Goal: Task Accomplishment & Management: Manage account settings

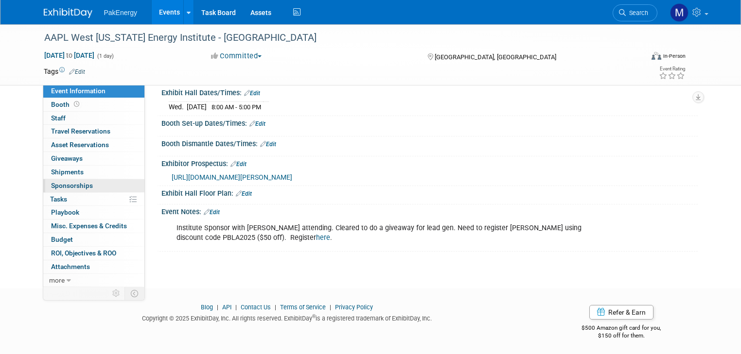
click at [60, 183] on span "Sponsorships 0" at bounding box center [72, 186] width 42 height 8
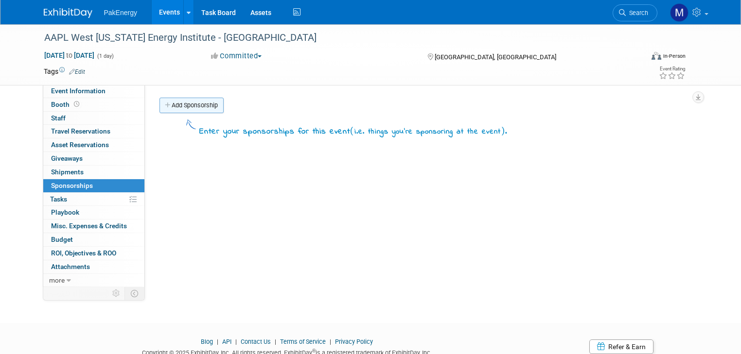
click at [186, 102] on link "Add Sponsorship" at bounding box center [191, 106] width 64 height 16
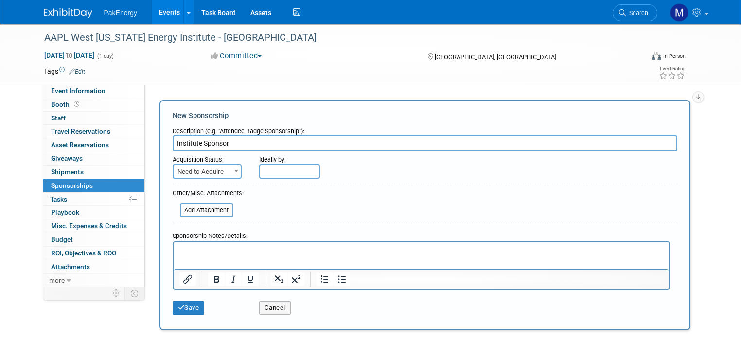
type input "Institute Sponsor"
click at [231, 167] on span at bounding box center [236, 171] width 10 height 13
select select "2"
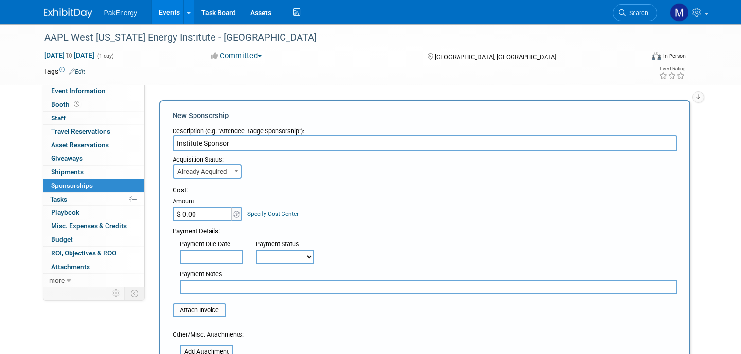
click at [198, 214] on input "$ 0.00" at bounding box center [203, 214] width 61 height 15
type input "$ 833.00"
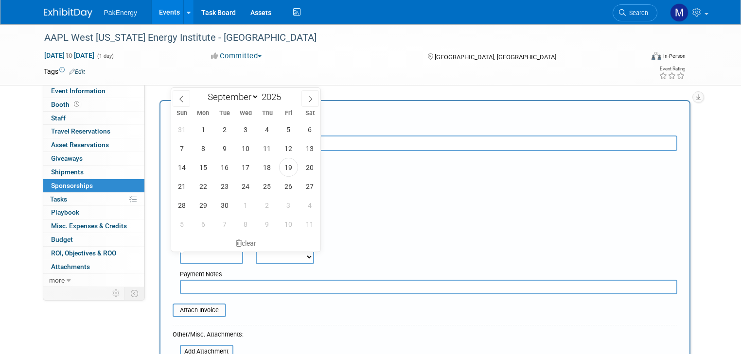
click at [216, 257] on input "text" at bounding box center [211, 257] width 63 height 15
click at [288, 147] on span "12" at bounding box center [288, 148] width 19 height 19
type input "Sep 12, 2025"
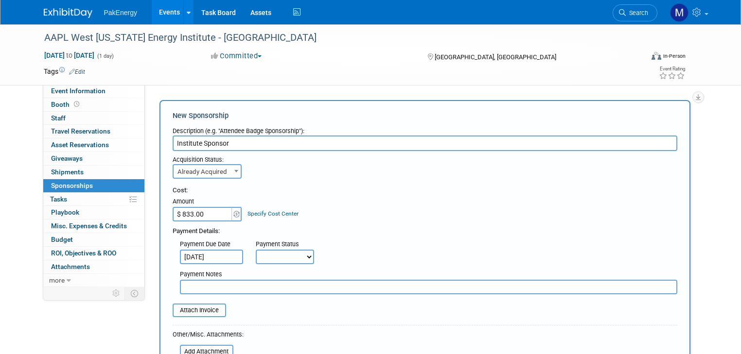
click at [296, 253] on select "Not Paid Yet Partially Paid Paid in Full" at bounding box center [285, 257] width 58 height 15
select select "1"
click at [256, 250] on select "Not Paid Yet Partially Paid Paid in Full" at bounding box center [285, 257] width 58 height 15
click at [179, 307] on input "file" at bounding box center [167, 311] width 116 height 12
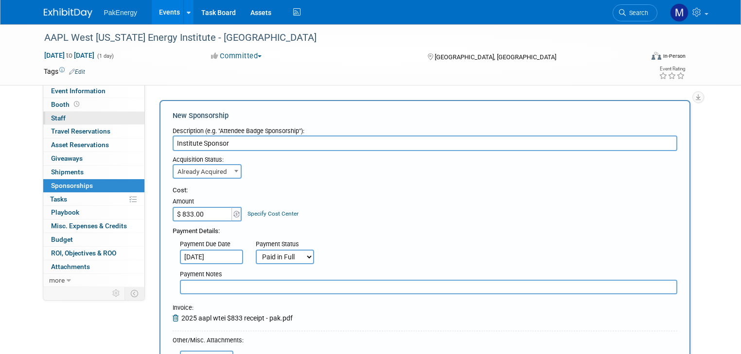
click at [51, 114] on span "Staff 0" at bounding box center [58, 118] width 15 height 8
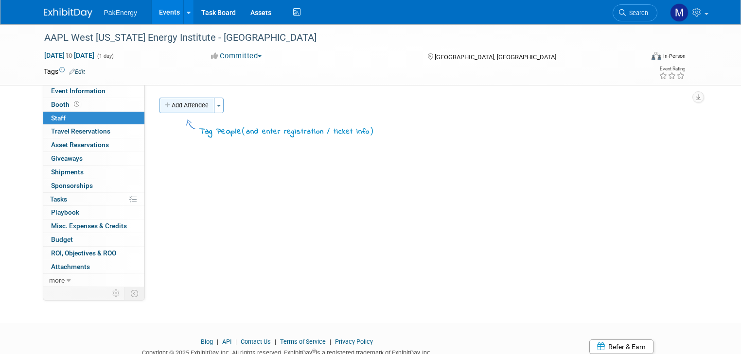
click at [185, 101] on button "Add Attendee" at bounding box center [186, 106] width 55 height 16
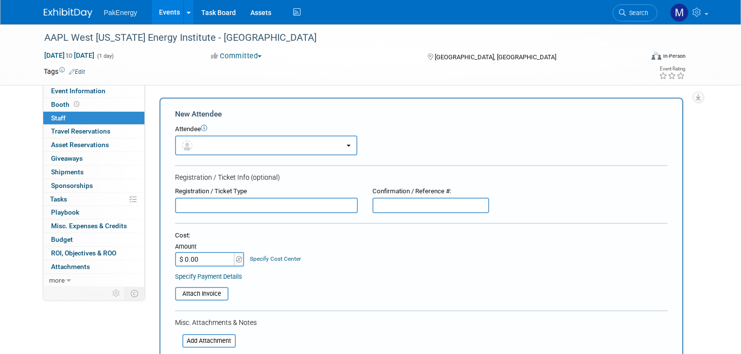
click at [207, 199] on input "text" at bounding box center [266, 206] width 183 height 16
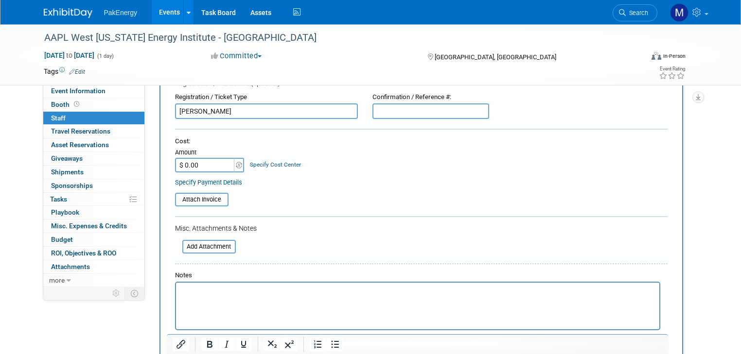
scroll to position [98, 0]
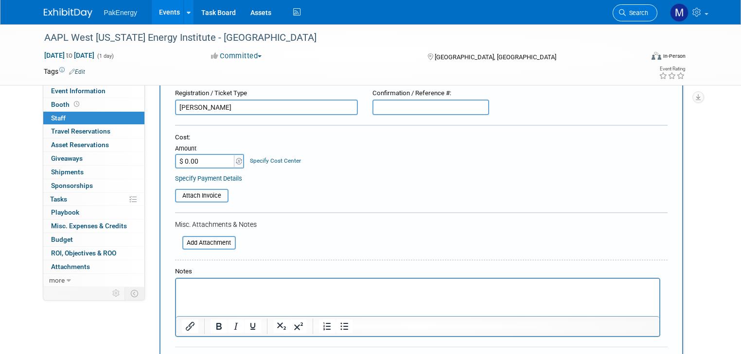
type input "David Price"
click at [198, 287] on p "Rich Text Area. Press ALT-0 for help." at bounding box center [417, 288] width 472 height 10
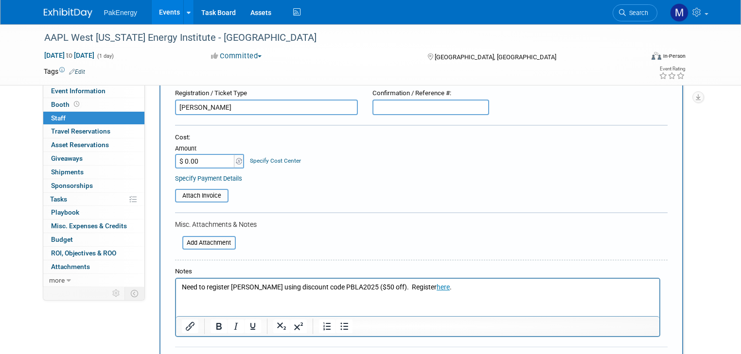
click at [213, 159] on input "$ 0.00" at bounding box center [205, 161] width 61 height 15
type input "$ 195.00"
click at [266, 270] on div "Notes" at bounding box center [417, 271] width 485 height 9
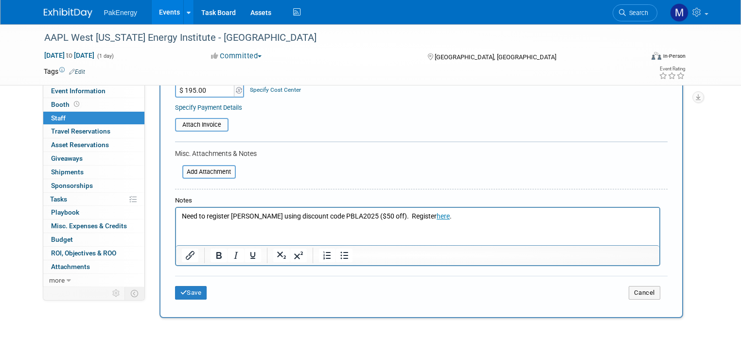
scroll to position [189, 0]
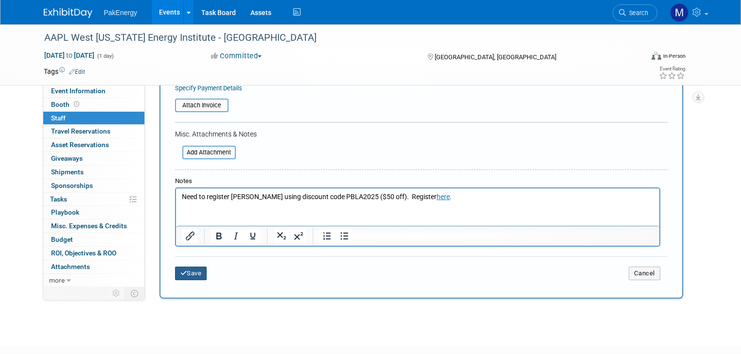
click at [184, 268] on button "Save" at bounding box center [191, 274] width 32 height 14
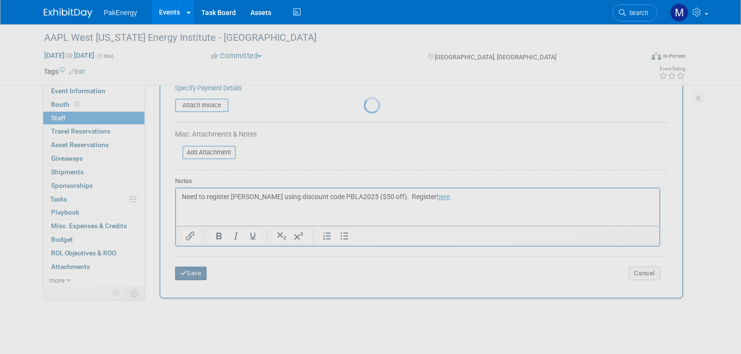
scroll to position [37, 0]
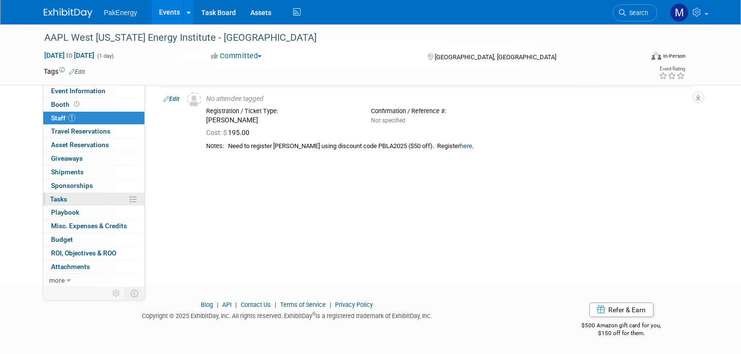
click at [54, 198] on span "Tasks 0%" at bounding box center [58, 199] width 17 height 8
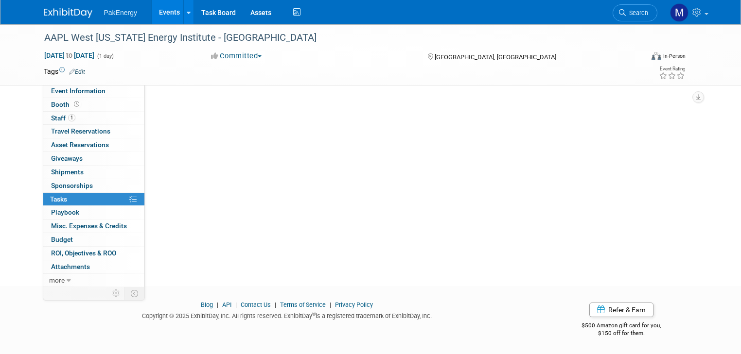
scroll to position [0, 0]
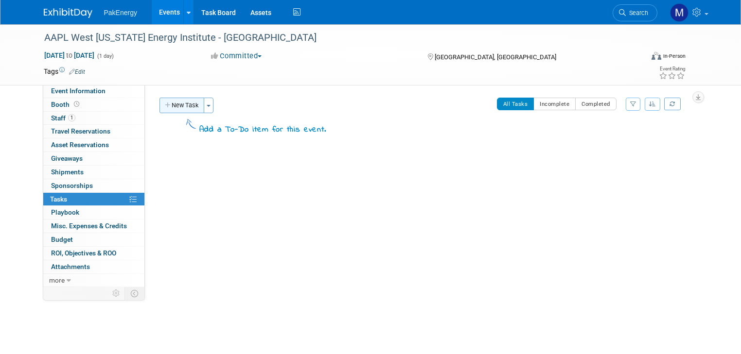
click at [178, 101] on button "New Task" at bounding box center [181, 106] width 45 height 16
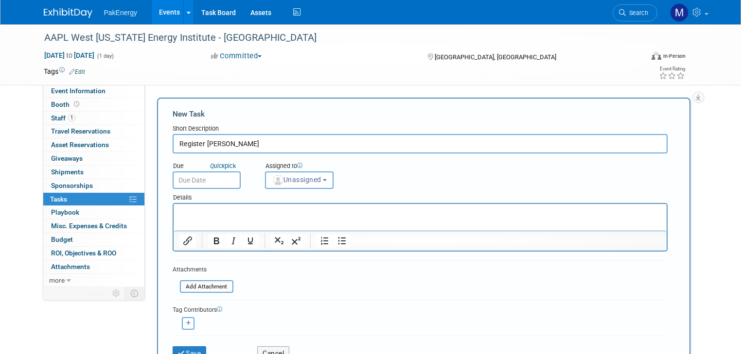
type input "Register David Price"
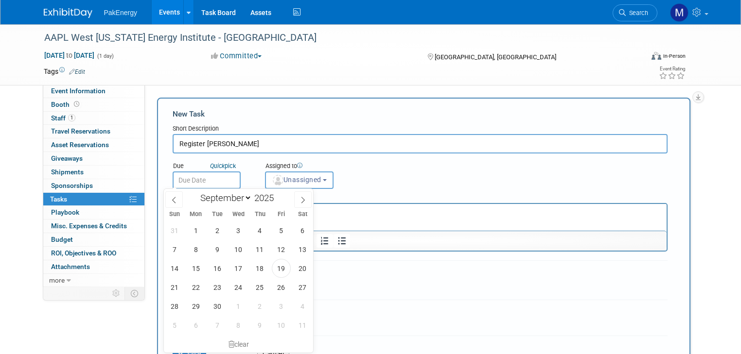
click at [206, 176] on input "text" at bounding box center [207, 180] width 68 height 17
click at [283, 285] on span "26" at bounding box center [281, 287] width 19 height 19
type input "Sep 26, 2025"
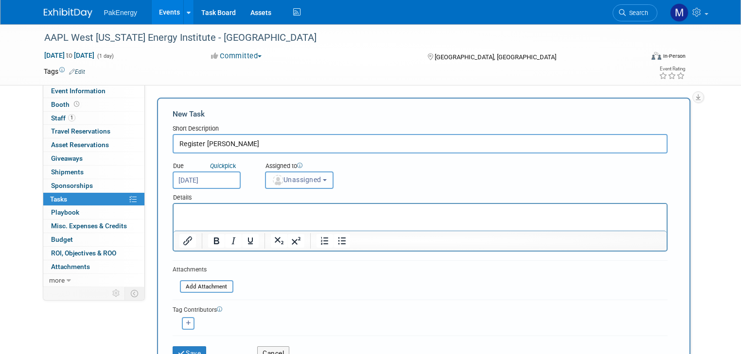
click at [316, 181] on button "Unassigned" at bounding box center [299, 180] width 69 height 17
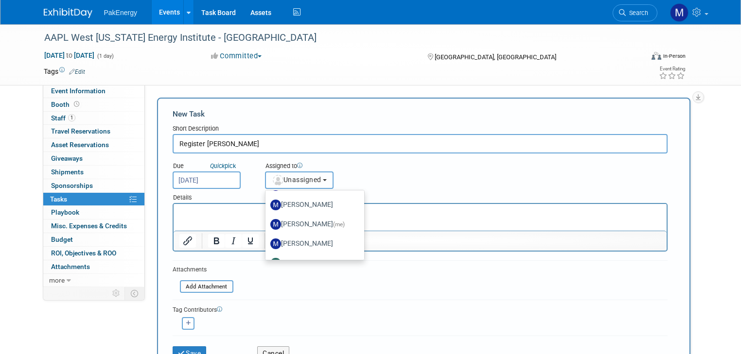
scroll to position [39, 0]
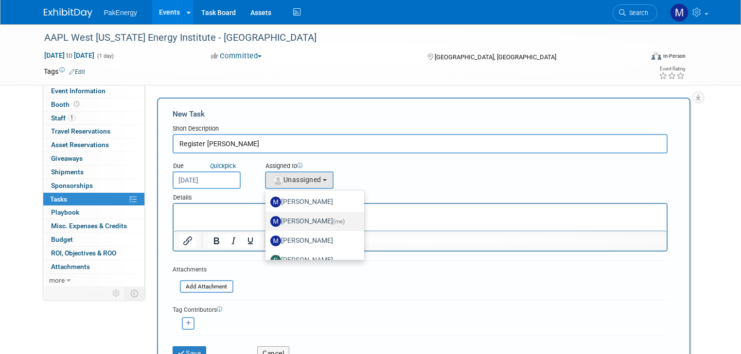
click at [301, 218] on label "Mary Walker (me)" at bounding box center [312, 222] width 84 height 16
click at [267, 218] on input "Mary Walker (me)" at bounding box center [263, 220] width 6 height 6
select select "18583c6f-e799-444d-86a8-e5338c1e6931"
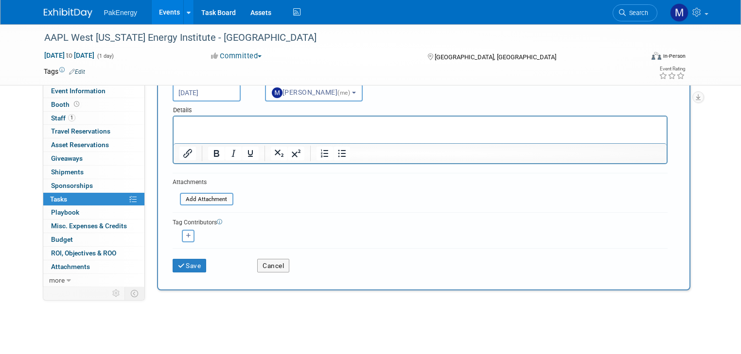
scroll to position [91, 0]
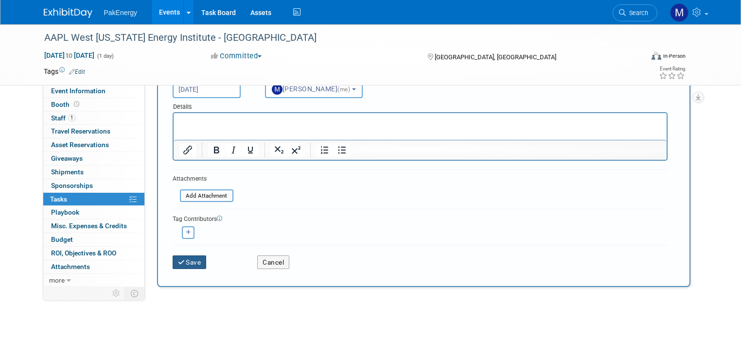
click at [192, 257] on button "Save" at bounding box center [190, 263] width 34 height 14
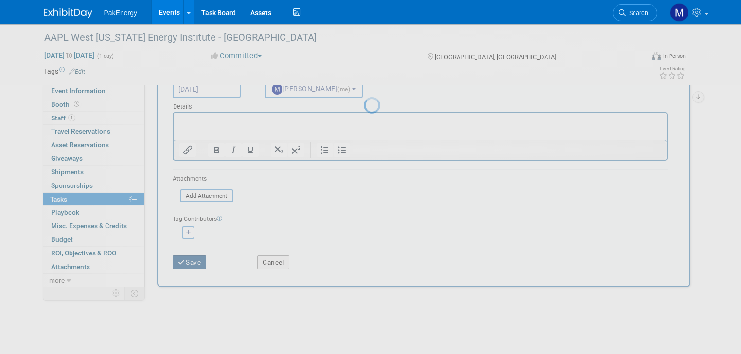
scroll to position [0, 0]
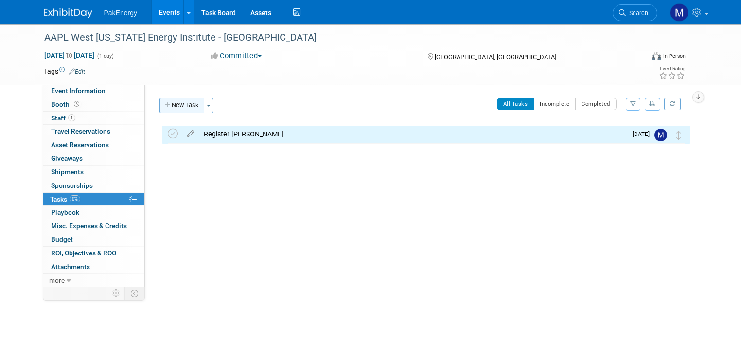
click at [166, 105] on button "New Task" at bounding box center [181, 106] width 45 height 16
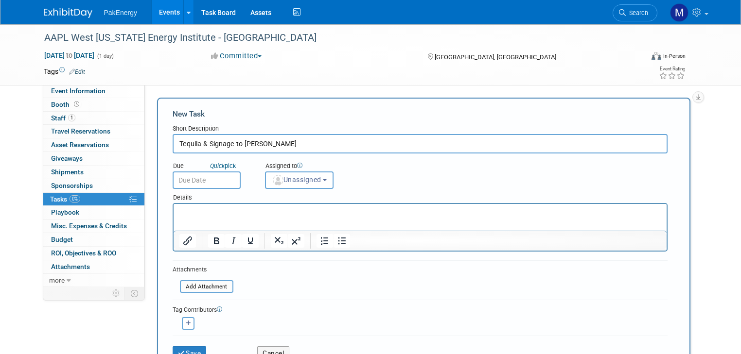
type input "Tequila & Signage to David Price"
click at [203, 176] on input "text" at bounding box center [207, 180] width 68 height 17
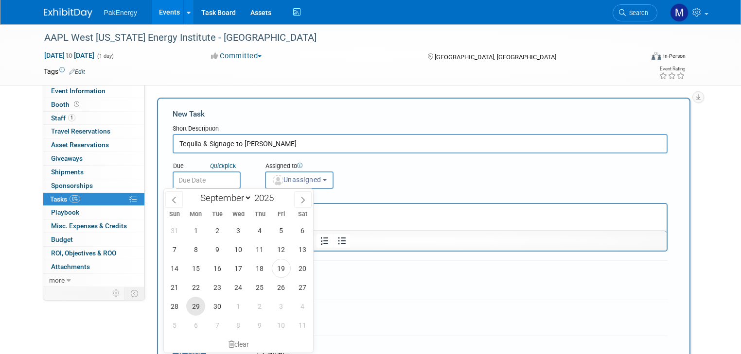
click at [196, 303] on span "29" at bounding box center [195, 306] width 19 height 19
type input "Sep 29, 2025"
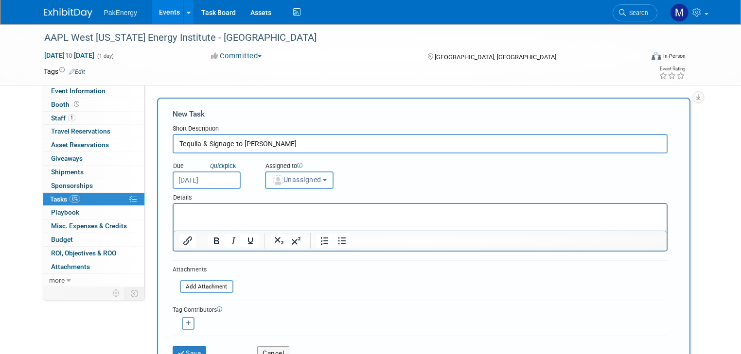
click at [318, 176] on button "Unassigned" at bounding box center [299, 180] width 69 height 17
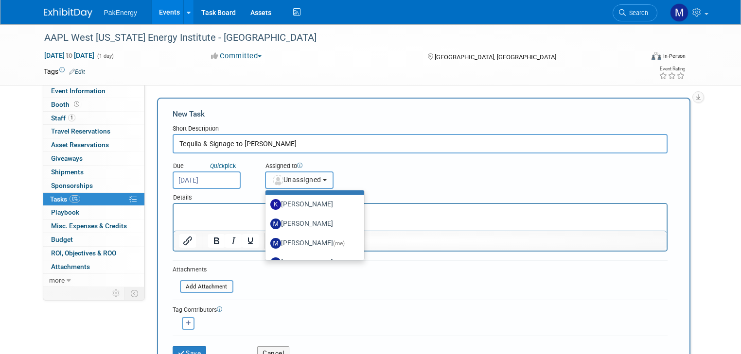
scroll to position [25, 0]
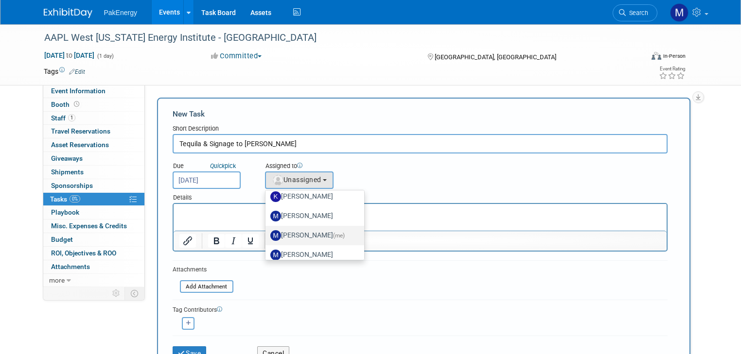
click at [301, 233] on label "Mary Walker (me)" at bounding box center [312, 236] width 84 height 16
click at [267, 233] on input "Mary Walker (me)" at bounding box center [263, 234] width 6 height 6
select select "18583c6f-e799-444d-86a8-e5338c1e6931"
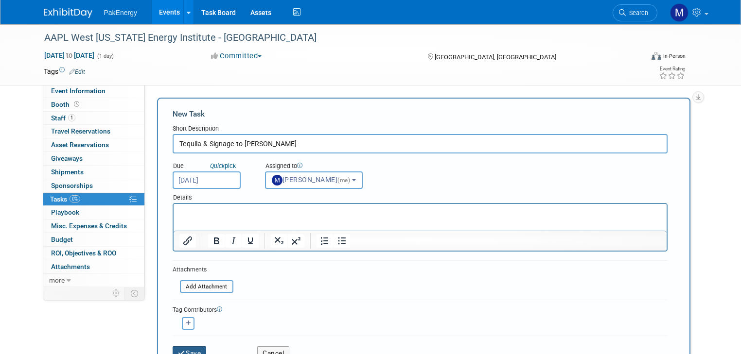
click at [183, 346] on button "Save" at bounding box center [190, 353] width 34 height 14
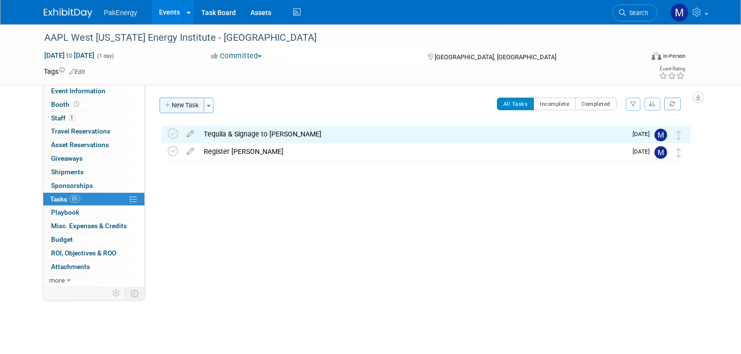
click at [170, 98] on button "New Task" at bounding box center [181, 106] width 45 height 16
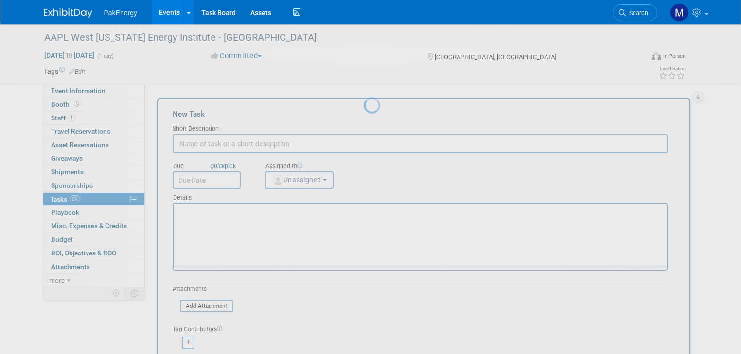
scroll to position [0, 0]
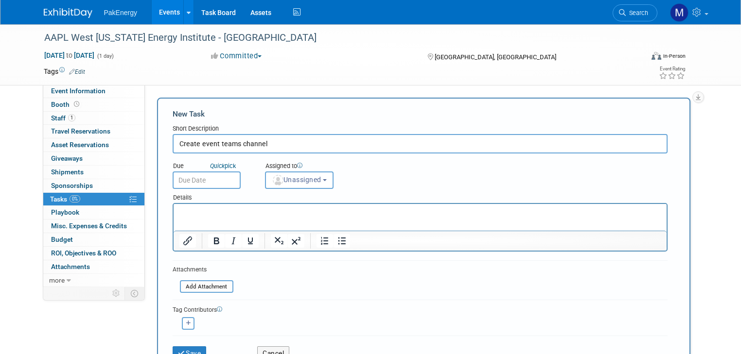
type input "Create event teams channel"
click at [199, 175] on input "text" at bounding box center [207, 180] width 68 height 17
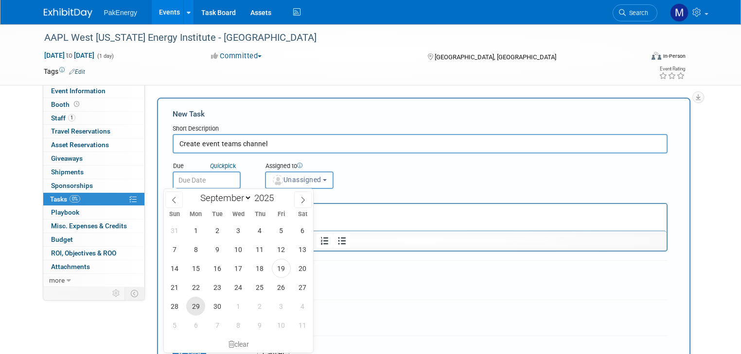
click at [199, 305] on span "29" at bounding box center [195, 306] width 19 height 19
type input "Sep 29, 2025"
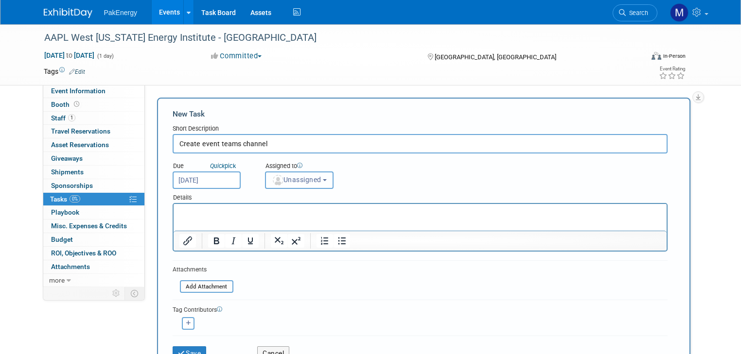
click at [313, 176] on span "Unassigned" at bounding box center [297, 180] width 50 height 8
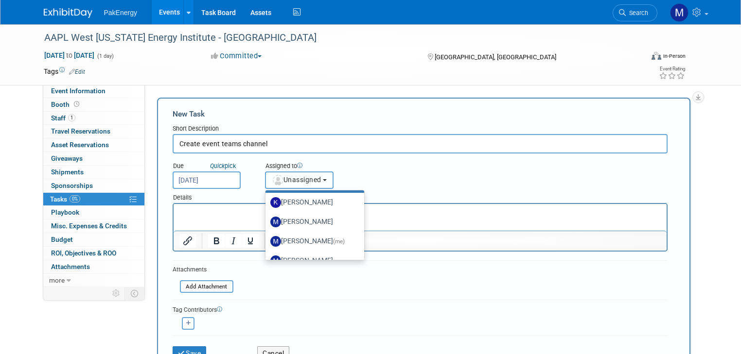
scroll to position [27, 0]
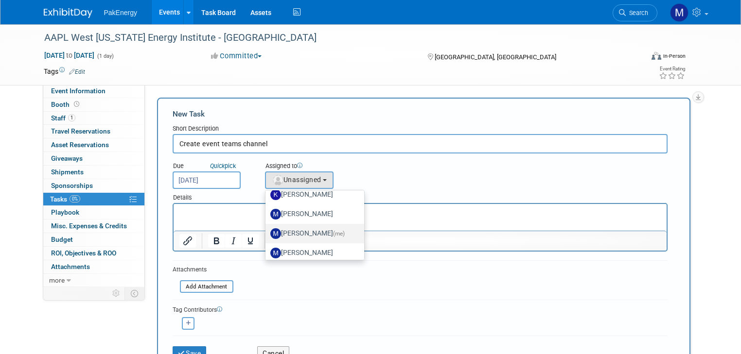
click at [333, 230] on span "(me)" at bounding box center [339, 233] width 12 height 7
click at [267, 229] on input "Mary Walker (me)" at bounding box center [263, 232] width 6 height 6
select select "18583c6f-e799-444d-86a8-e5338c1e6931"
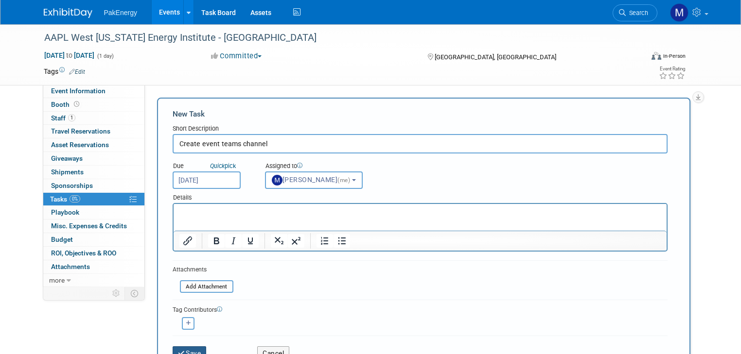
click at [187, 346] on button "Save" at bounding box center [190, 353] width 34 height 14
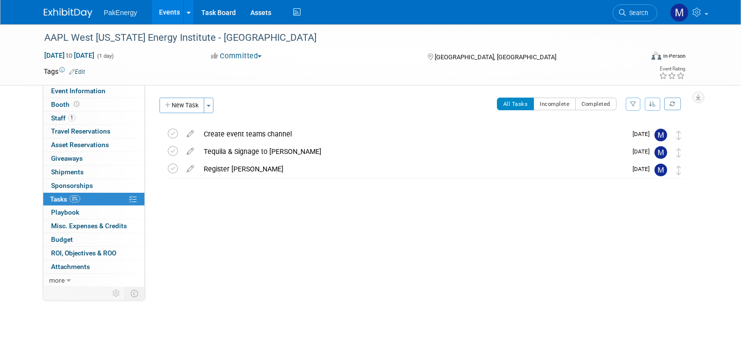
click at [155, 8] on link "Events" at bounding box center [169, 12] width 35 height 24
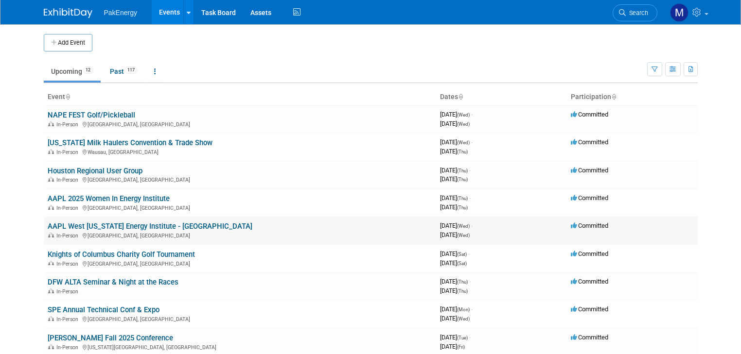
click at [69, 224] on link "AAPL West [US_STATE] Energy Institute - [GEOGRAPHIC_DATA]" at bounding box center [150, 226] width 205 height 9
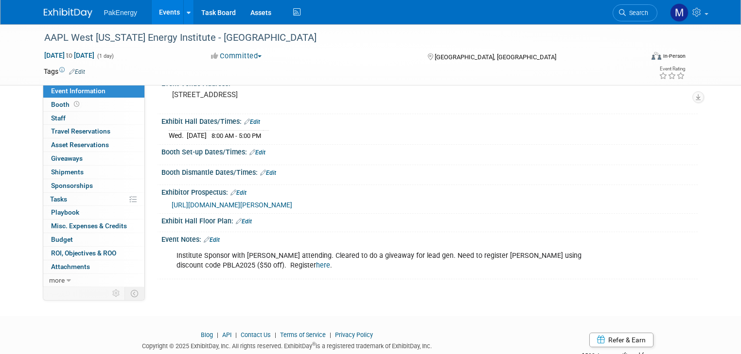
scroll to position [84, 0]
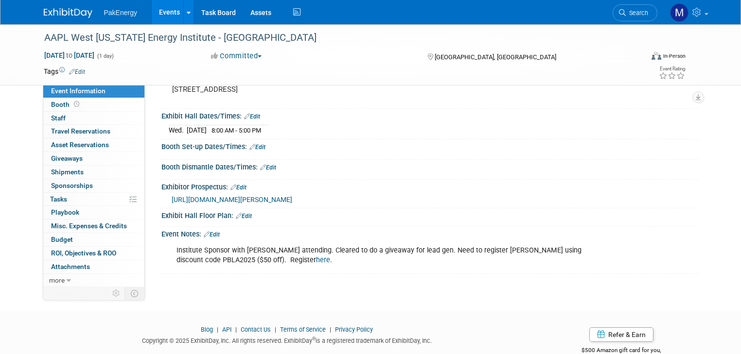
drag, startPoint x: 426, startPoint y: 248, endPoint x: 249, endPoint y: 262, distance: 177.5
click at [249, 262] on div "Institute Sponsor with David Price attending. Cleared to do a giveaway for lead…" at bounding box center [382, 255] width 424 height 29
copy div "Need to register David using discount code PBLA2025 ($50 off). Register here ."
click at [459, 143] on div "Booth Set-up Dates/Times: Edit" at bounding box center [429, 145] width 536 height 13
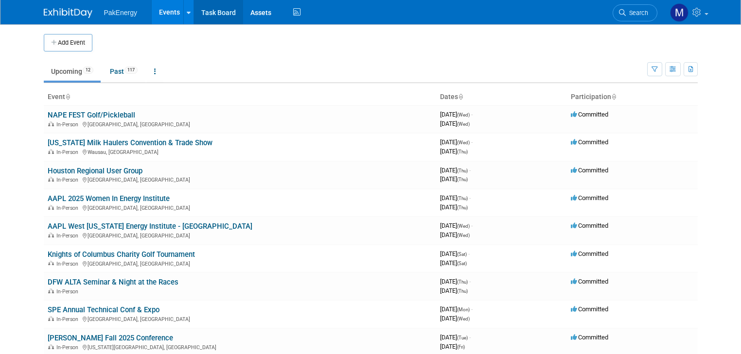
click at [212, 8] on link "Task Board" at bounding box center [218, 12] width 49 height 24
click at [107, 111] on link "NAPE FEST Golf/Pickleball" at bounding box center [91, 115] width 87 height 9
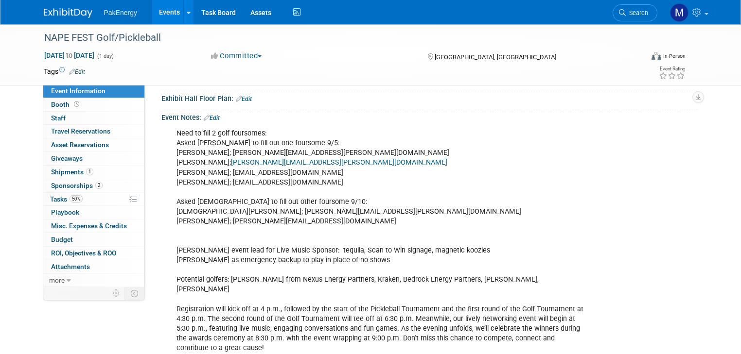
scroll to position [202, 0]
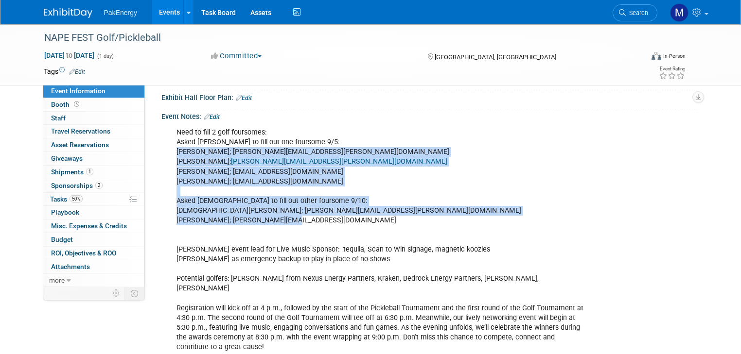
drag, startPoint x: 168, startPoint y: 156, endPoint x: 342, endPoint y: 229, distance: 188.2
click at [342, 229] on div "Need to fill 2 golf foursomes: Asked [PERSON_NAME] to fill out one foursome 9/5…" at bounding box center [382, 347] width 424 height 449
copy div "[PERSON_NAME]; [PERSON_NAME][EMAIL_ADDRESS][PERSON_NAME][DOMAIN_NAME] [PERSON_N…"
